Goal: Information Seeking & Learning: Learn about a topic

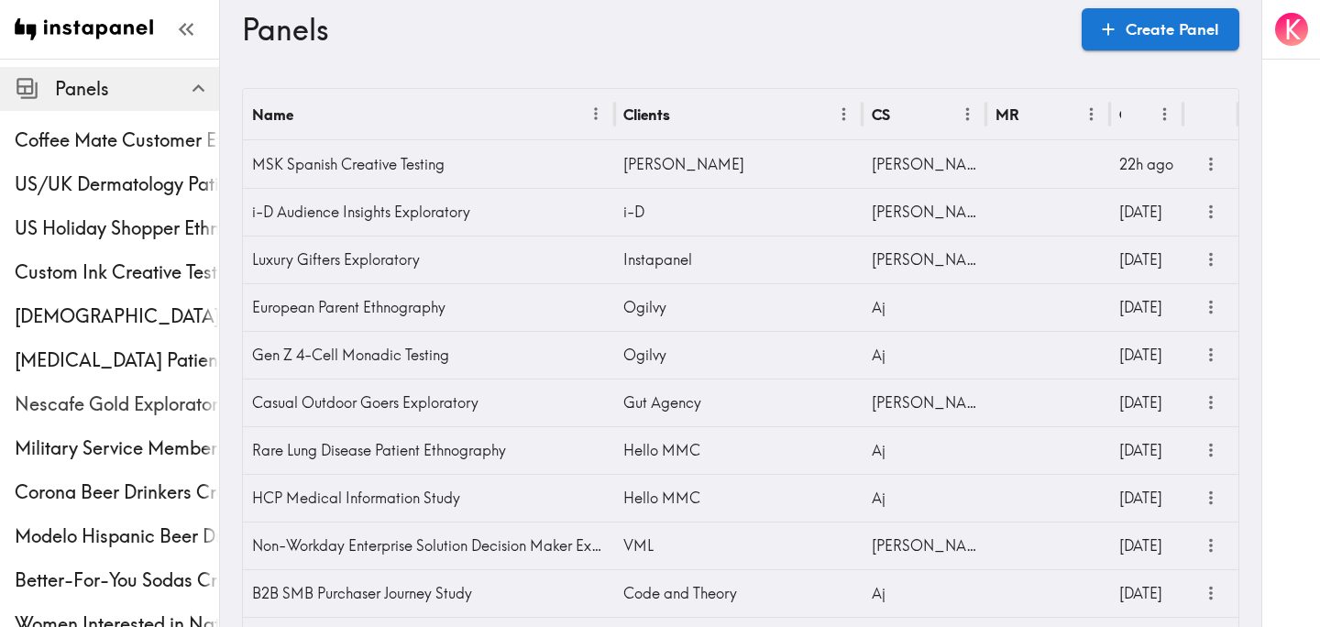
click at [90, 384] on div "Nescafe Gold Exploratory" at bounding box center [109, 404] width 219 height 48
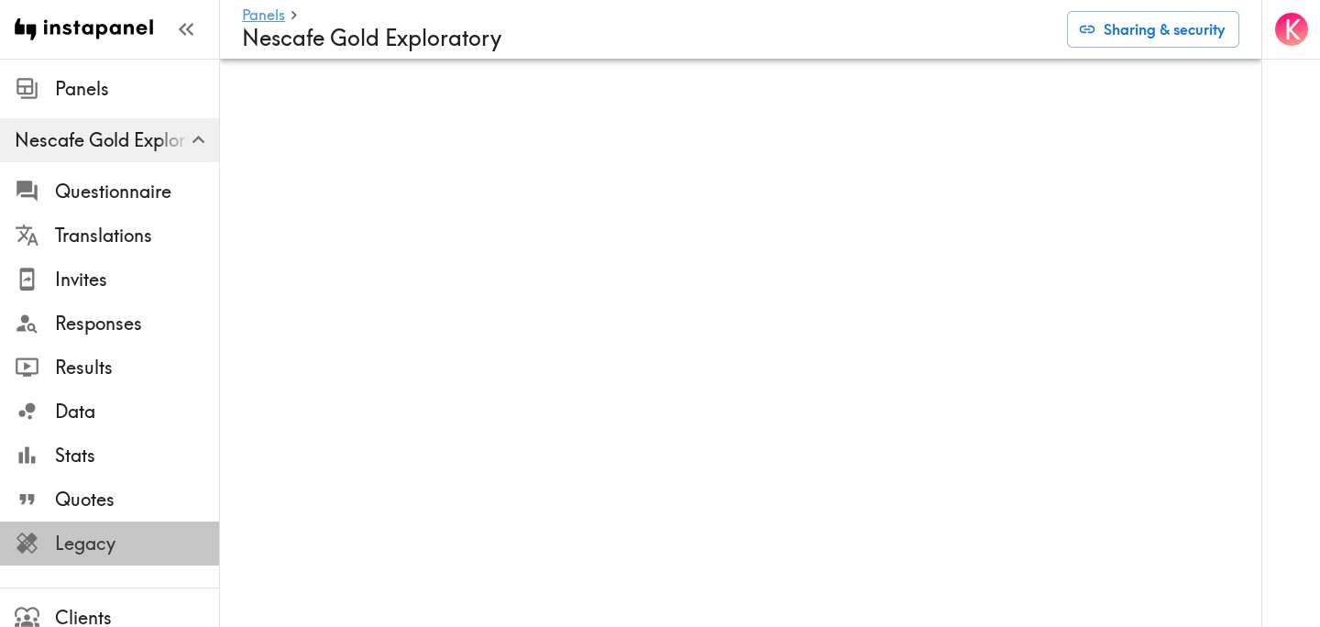
click at [106, 538] on span "Legacy" at bounding box center [137, 544] width 164 height 26
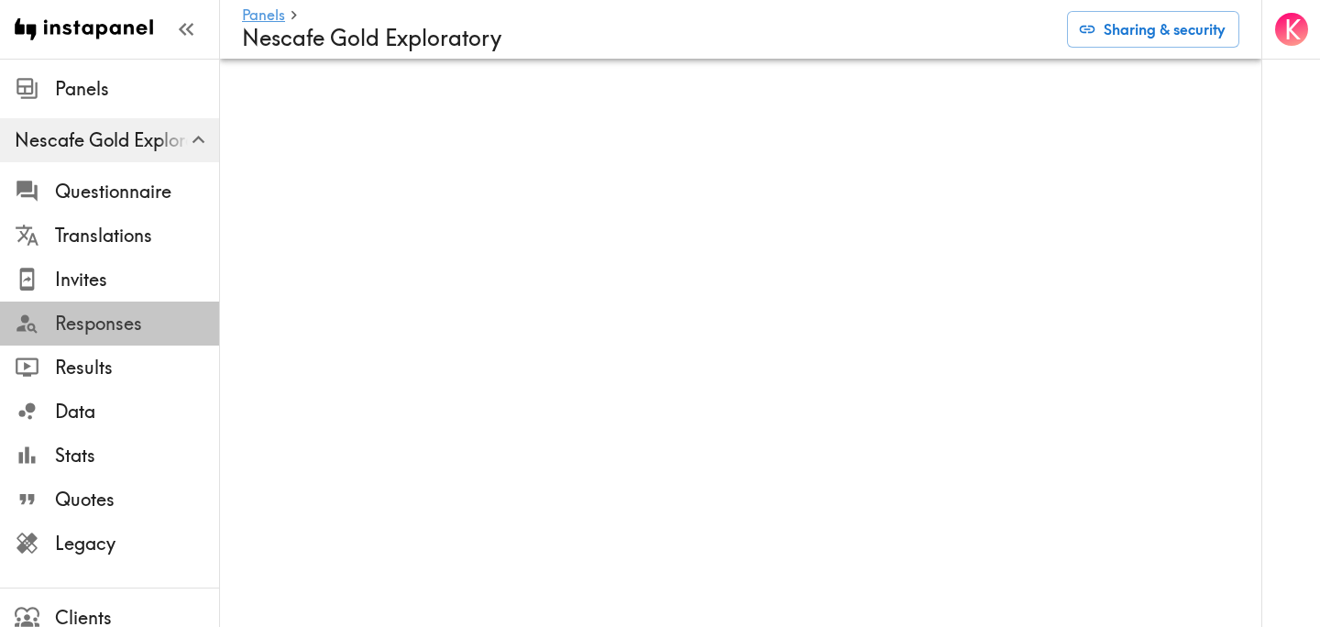
click at [116, 333] on span "Responses" at bounding box center [137, 324] width 164 height 26
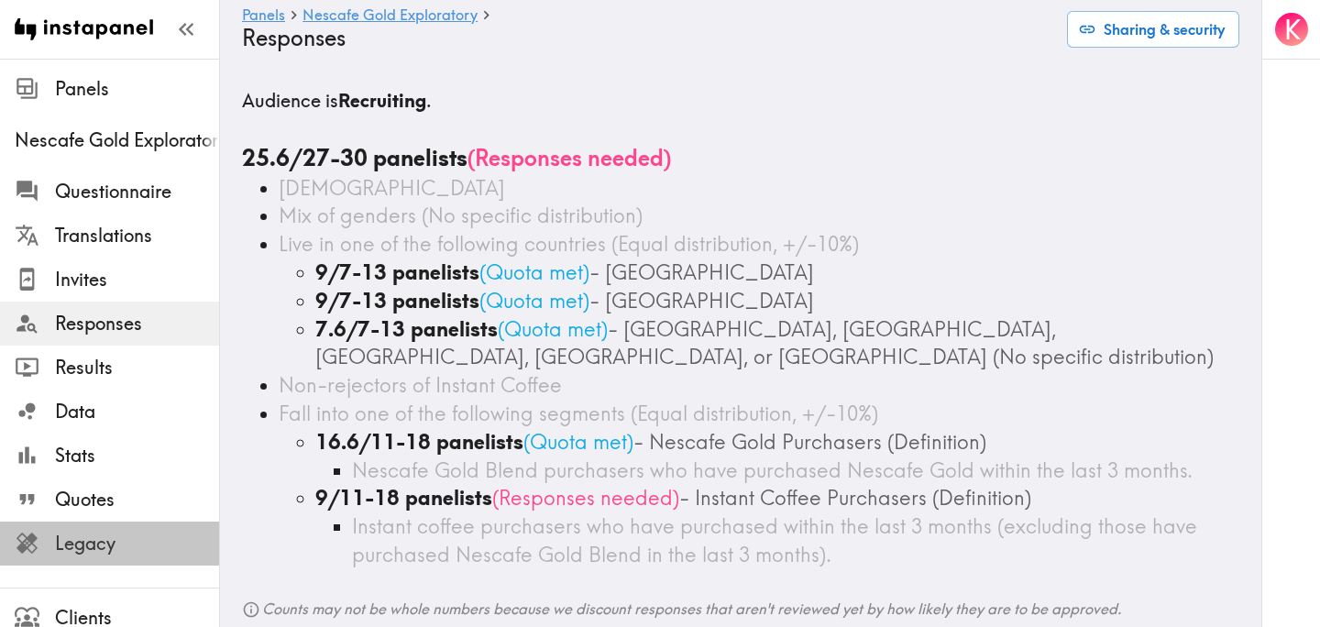
click at [74, 543] on span "Legacy" at bounding box center [137, 544] width 164 height 26
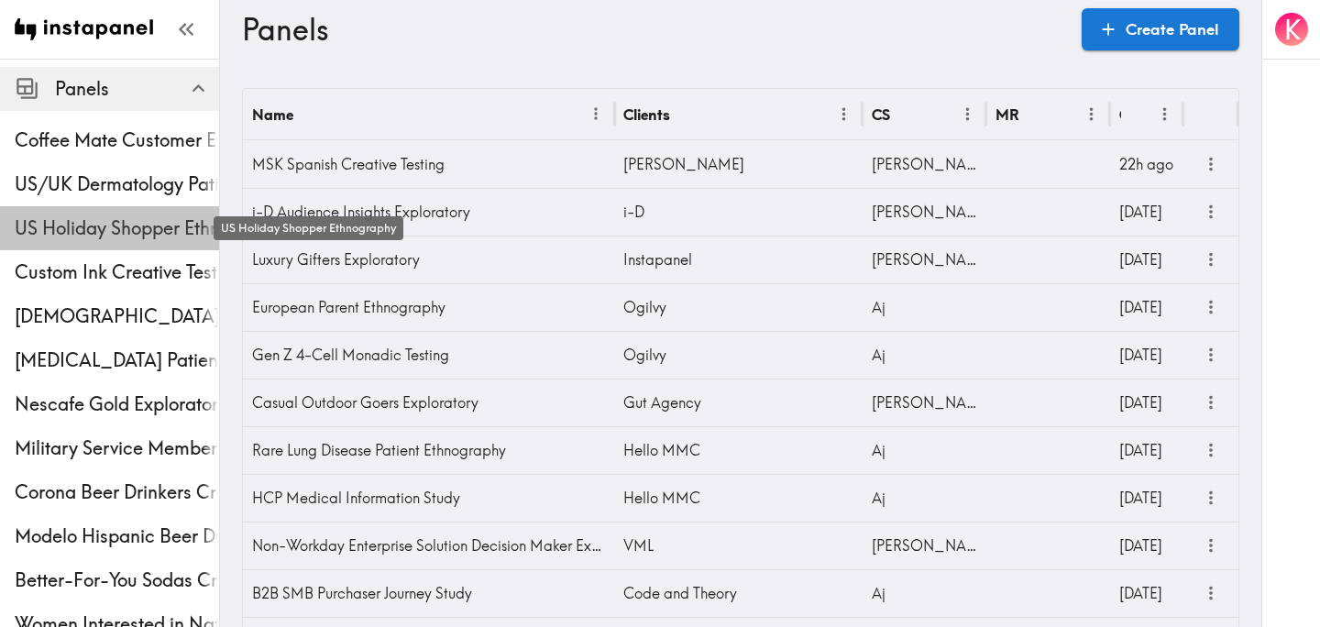
click at [83, 218] on span "US Holiday Shopper Ethnography" at bounding box center [117, 228] width 204 height 26
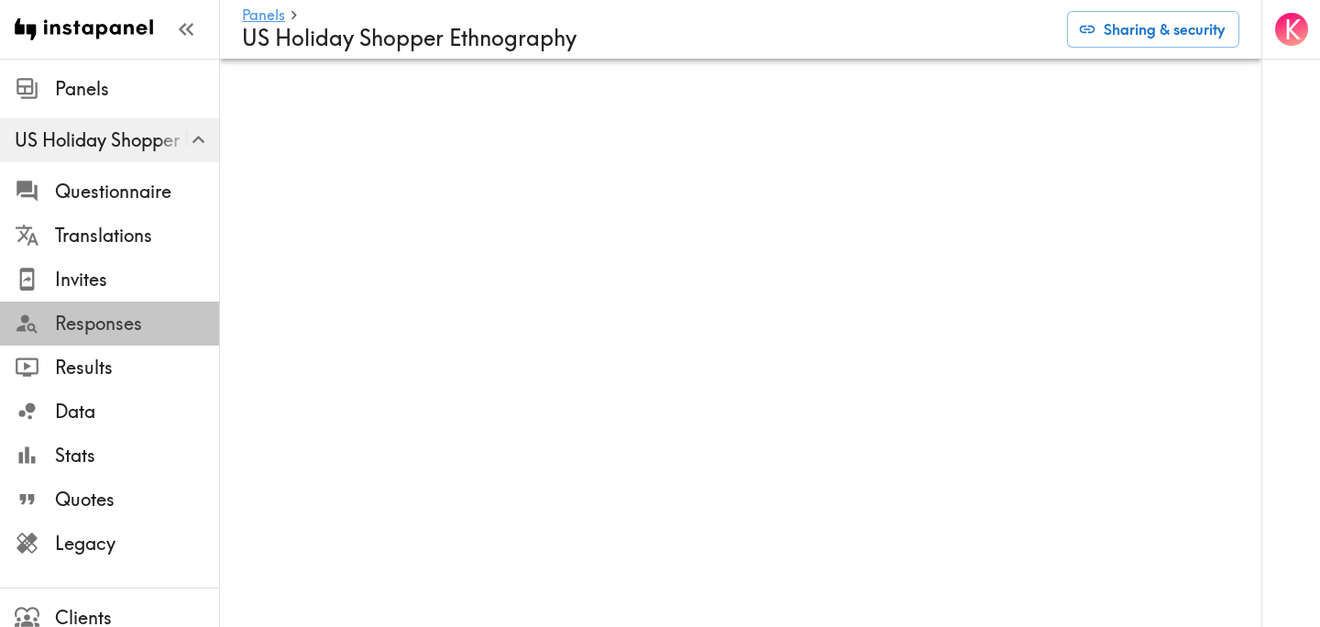
click at [118, 321] on span "Responses" at bounding box center [137, 324] width 164 height 26
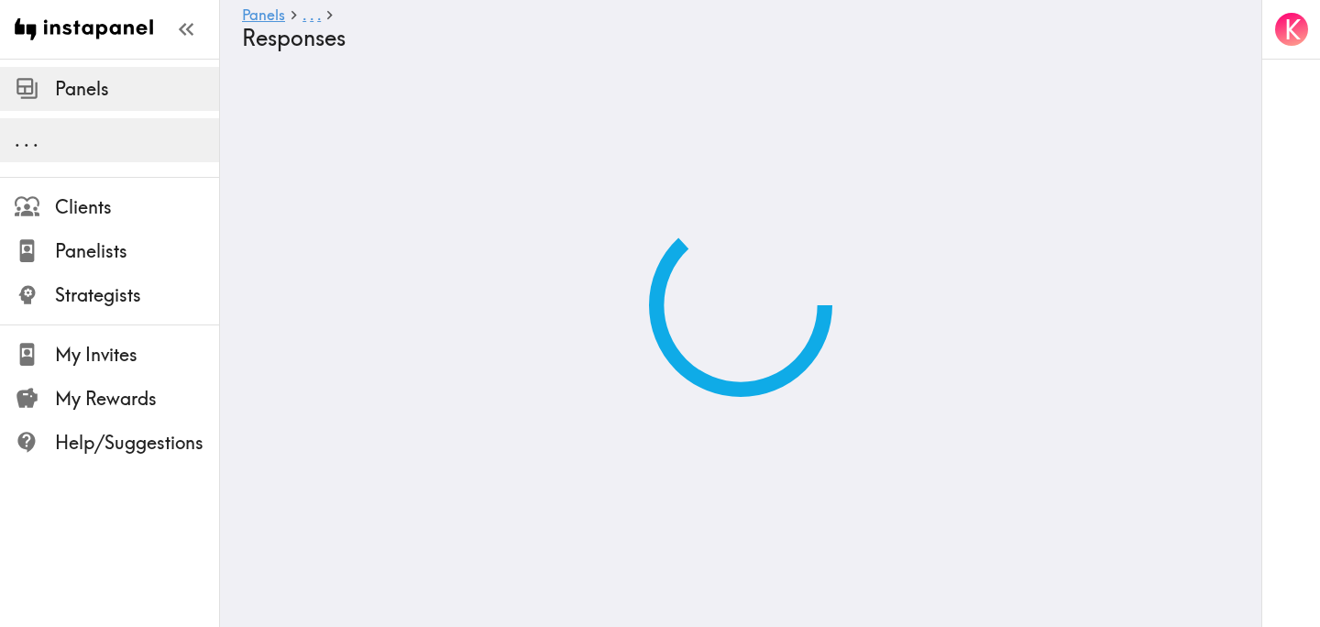
click at [137, 88] on span "Panels" at bounding box center [137, 89] width 164 height 26
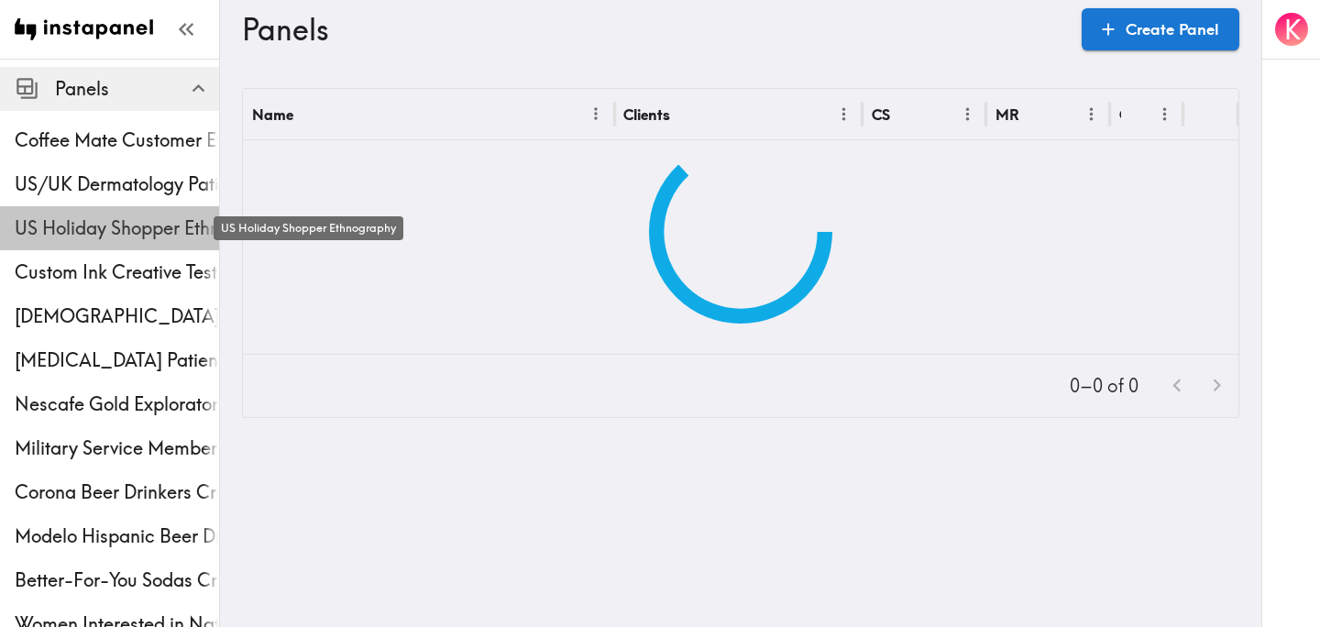
click at [85, 230] on span "US Holiday Shopper Ethnography" at bounding box center [117, 228] width 204 height 26
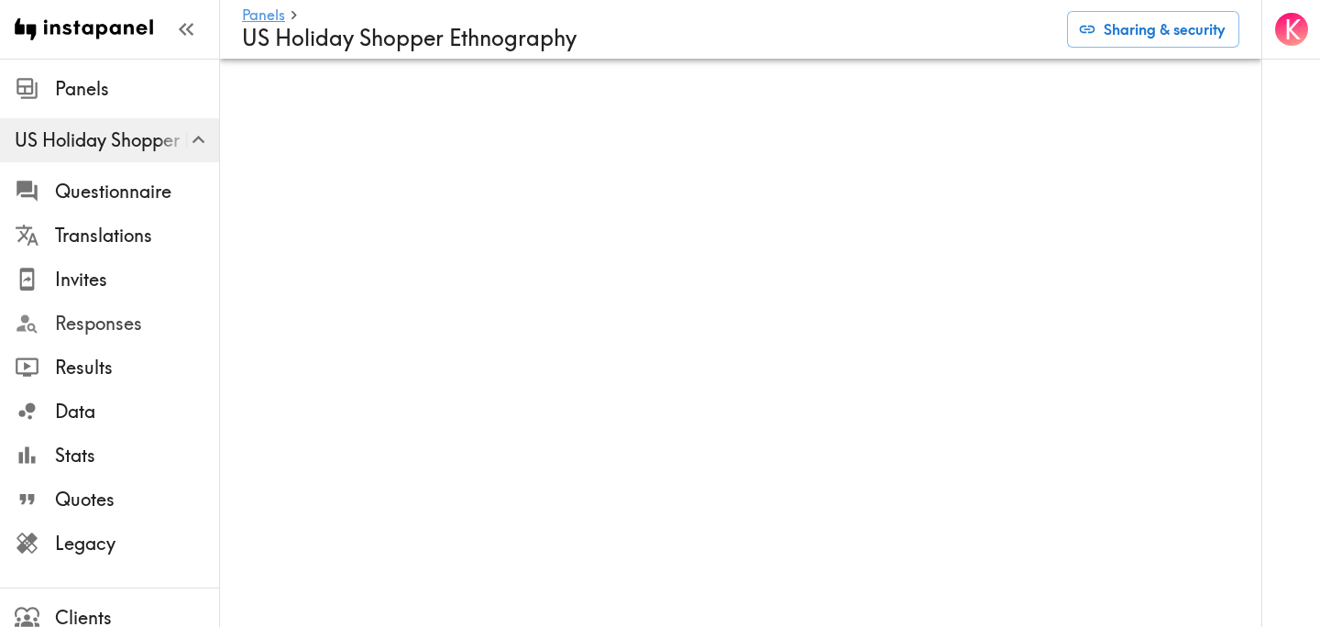
click at [161, 313] on span "Responses" at bounding box center [137, 324] width 164 height 26
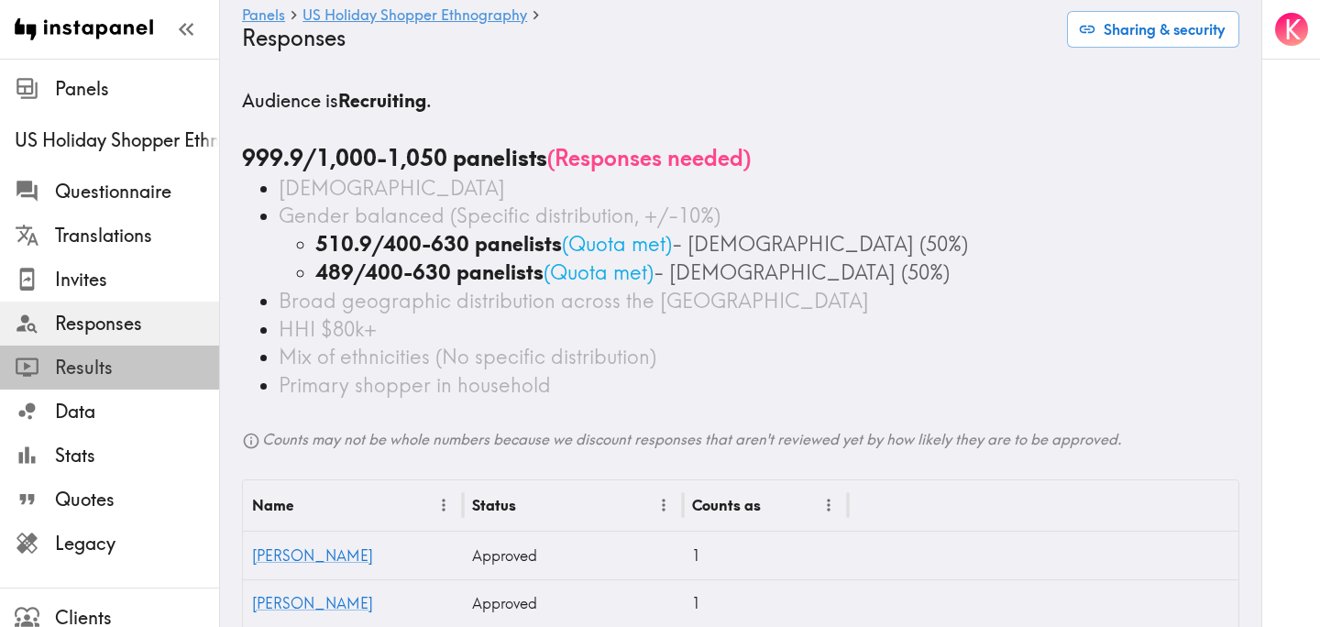
click at [99, 372] on span "Results" at bounding box center [137, 368] width 164 height 26
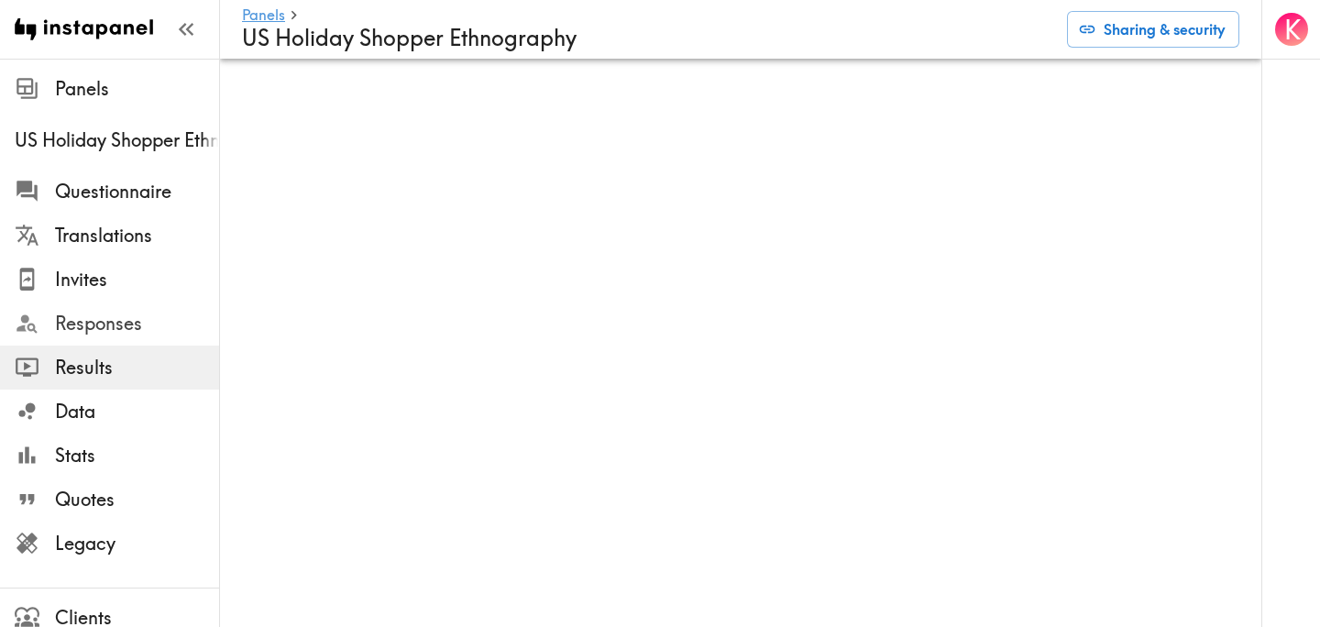
click at [53, 319] on div at bounding box center [35, 323] width 40 height 25
